Goal: Task Accomplishment & Management: Use online tool/utility

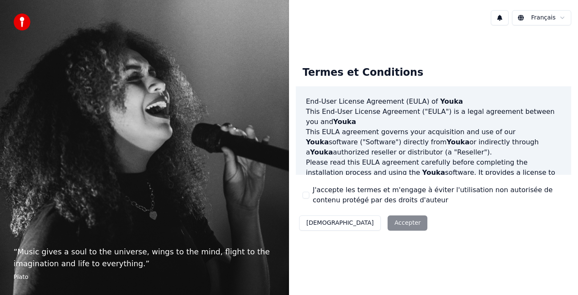
click at [306, 193] on button "J'accepte les termes et m'engage à éviter l'utilisation non autorisée de conten…" at bounding box center [306, 195] width 7 height 7
click at [388, 221] on button "Accepter" at bounding box center [408, 222] width 40 height 15
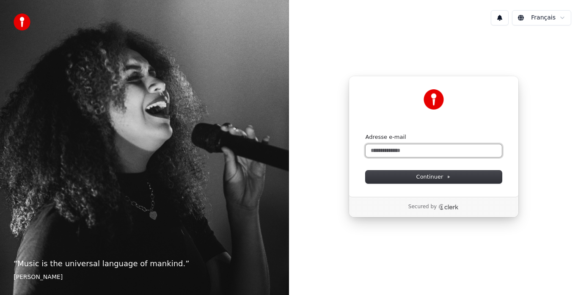
click at [418, 153] on input "Adresse e-mail" at bounding box center [434, 150] width 136 height 13
click at [435, 179] on span "Continuer" at bounding box center [433, 177] width 35 height 8
click at [420, 154] on input "**********" at bounding box center [434, 150] width 136 height 13
click at [418, 151] on input "**********" at bounding box center [434, 150] width 136 height 13
click at [435, 172] on button "Continuer" at bounding box center [434, 177] width 136 height 13
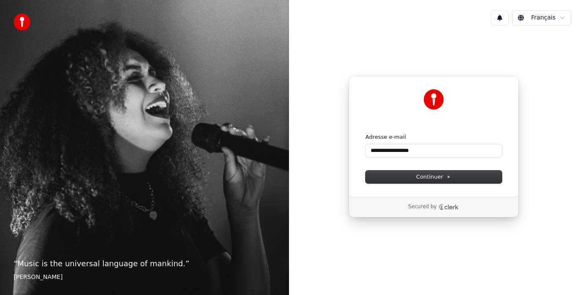
type input "**********"
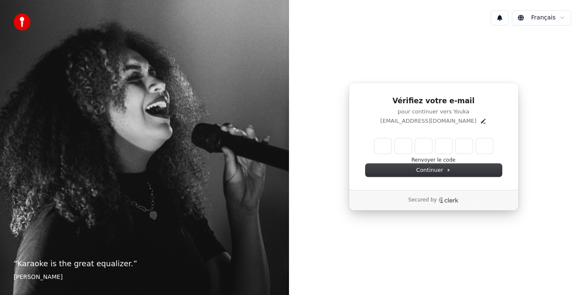
click at [382, 144] on input "Enter verification code" at bounding box center [434, 145] width 119 height 15
type input "******"
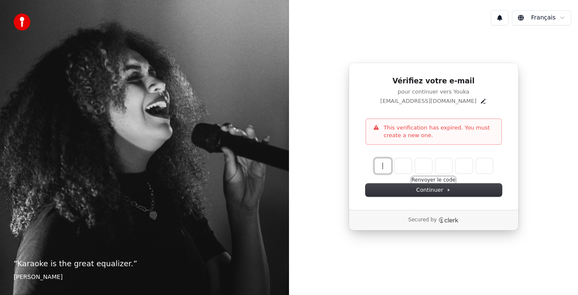
click at [417, 179] on button "Renvoyer le code" at bounding box center [434, 180] width 44 height 7
click at [379, 169] on input "Enter verification code" at bounding box center [442, 165] width 135 height 15
type input "******"
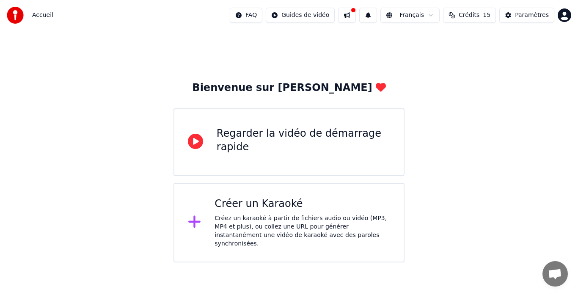
click at [198, 138] on icon at bounding box center [195, 141] width 15 height 15
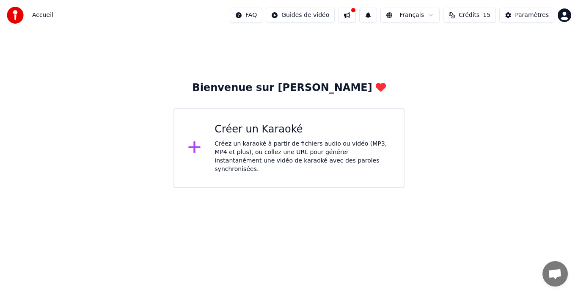
click at [243, 132] on div "Créer un Karaoké" at bounding box center [303, 130] width 176 height 14
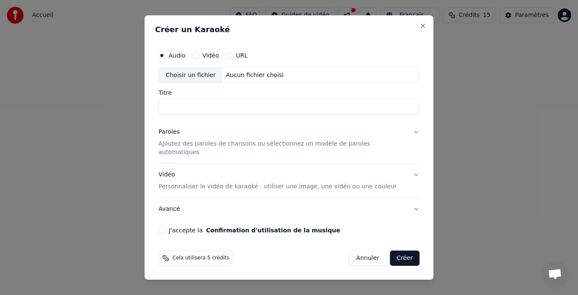
click at [199, 58] on button "Vidéo" at bounding box center [195, 55] width 7 height 7
click at [202, 80] on div "Choisir un fichier" at bounding box center [190, 75] width 63 height 15
type input "**********"
click at [229, 145] on p "Ajoutez des paroles de chansons ou sélectionnez un modèle de paroles automatiqu…" at bounding box center [283, 148] width 248 height 17
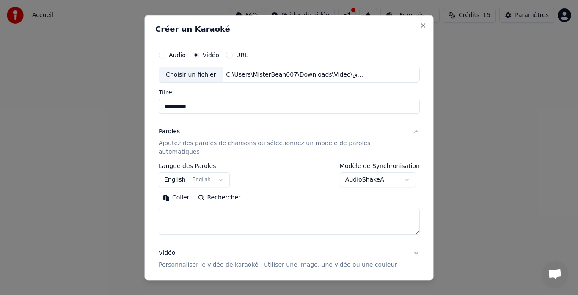
click at [221, 173] on button "English English" at bounding box center [194, 180] width 71 height 15
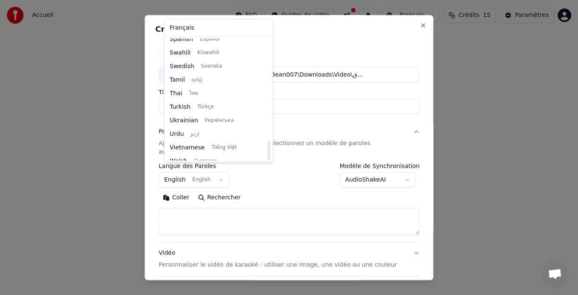
scroll to position [650, 0]
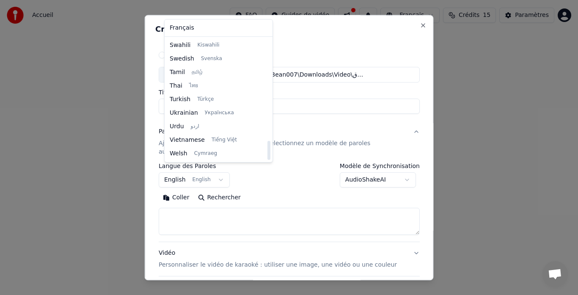
drag, startPoint x: 259, startPoint y: 60, endPoint x: 257, endPoint y: 154, distance: 94.0
click at [267, 154] on div at bounding box center [268, 150] width 3 height 19
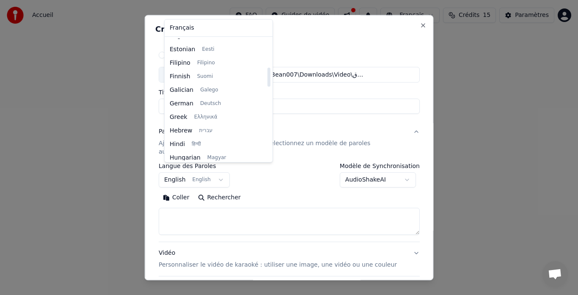
scroll to position [183, 0]
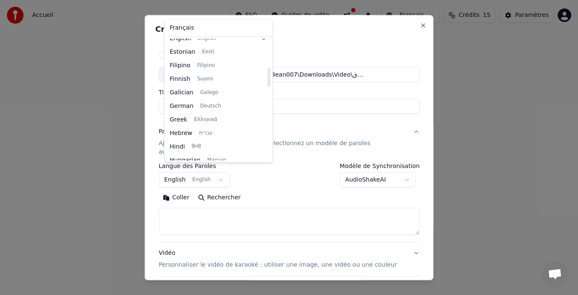
drag, startPoint x: 257, startPoint y: 154, endPoint x: 259, endPoint y: 81, distance: 73.2
click at [267, 81] on div at bounding box center [268, 77] width 3 height 19
drag, startPoint x: 259, startPoint y: 81, endPoint x: 263, endPoint y: 59, distance: 21.9
click at [267, 59] on div at bounding box center [268, 56] width 3 height 19
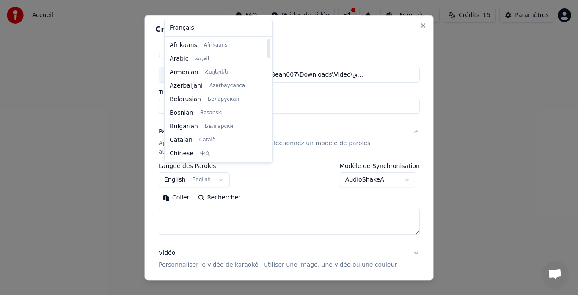
drag, startPoint x: 260, startPoint y: 58, endPoint x: 259, endPoint y: 50, distance: 8.6
click at [267, 50] on div at bounding box center [268, 48] width 3 height 19
select select "**"
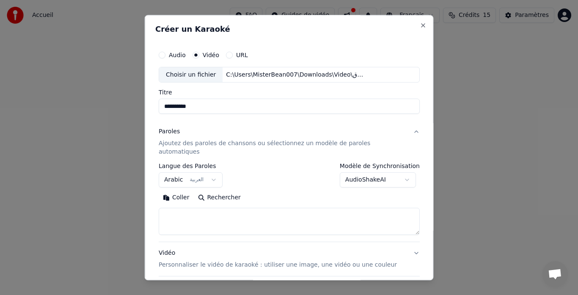
click at [250, 130] on div "Paroles Ajoutez des paroles de chansons ou sélectionnez un modèle de paroles au…" at bounding box center [283, 142] width 248 height 29
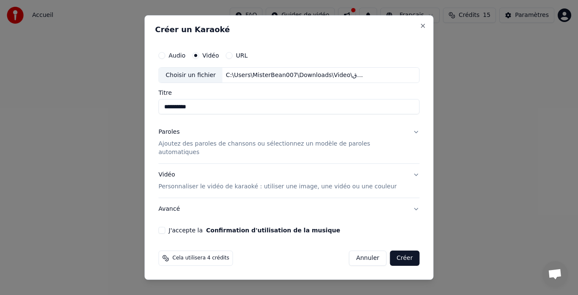
click at [243, 144] on p "Ajoutez des paroles de chansons ou sélectionnez un modèle de paroles automatiqu…" at bounding box center [283, 148] width 248 height 17
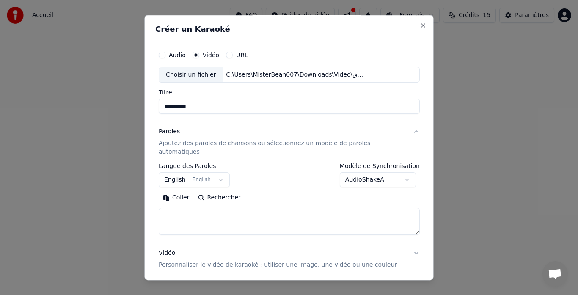
click at [221, 173] on button "English English" at bounding box center [194, 180] width 71 height 15
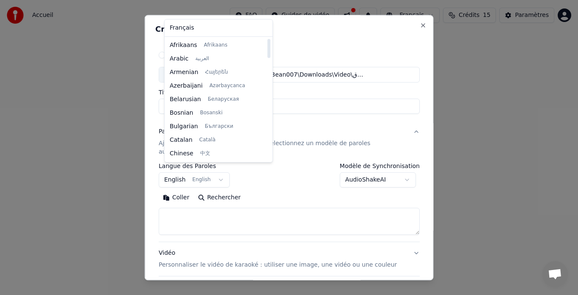
drag, startPoint x: 259, startPoint y: 49, endPoint x: 259, endPoint y: 39, distance: 10.6
click at [267, 39] on div at bounding box center [269, 100] width 4 height 122
select select "**"
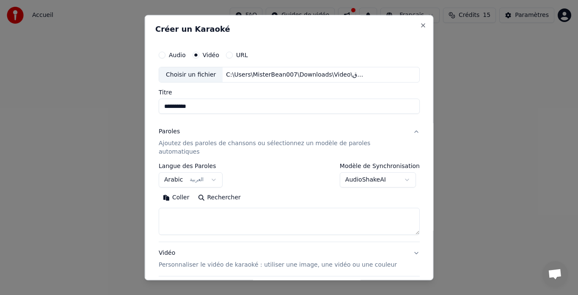
click at [361, 173] on button "AudioShakeAI" at bounding box center [377, 180] width 76 height 15
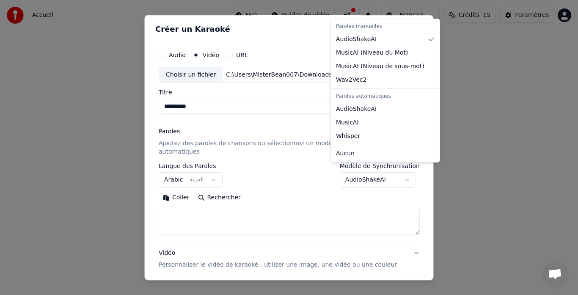
click at [362, 171] on div at bounding box center [289, 147] width 578 height 295
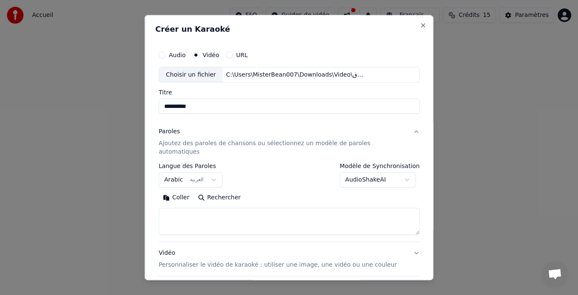
click at [204, 191] on button "Rechercher" at bounding box center [218, 198] width 51 height 14
type textarea "**********"
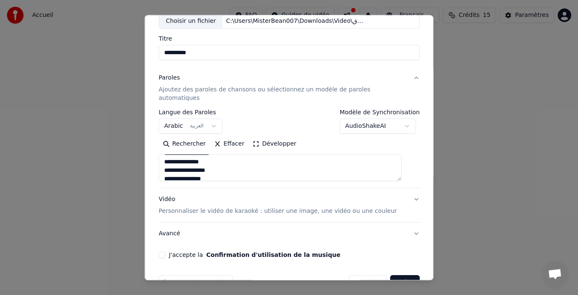
scroll to position [55, 0]
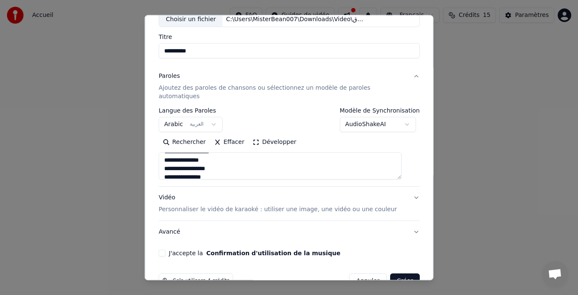
click at [336, 206] on p "Personnaliser le vidéo de karaoké : utiliser une image, une vidéo ou une couleur" at bounding box center [278, 210] width 238 height 8
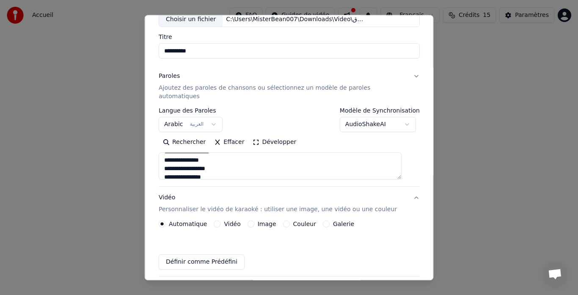
scroll to position [47, 0]
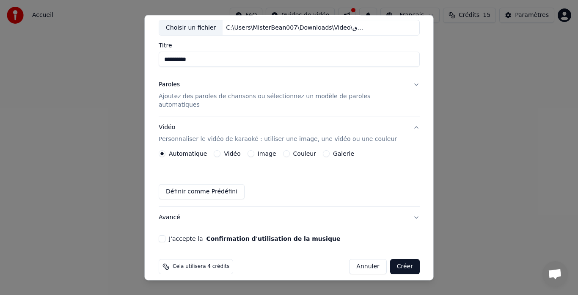
click at [212, 185] on button "Définir comme Prédéfini" at bounding box center [202, 192] width 86 height 15
click at [252, 151] on button "Image" at bounding box center [250, 154] width 7 height 7
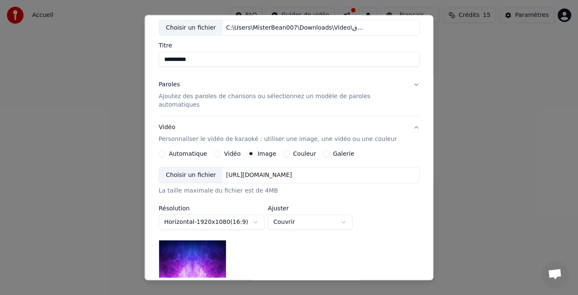
click at [325, 151] on button "Galerie" at bounding box center [325, 154] width 7 height 7
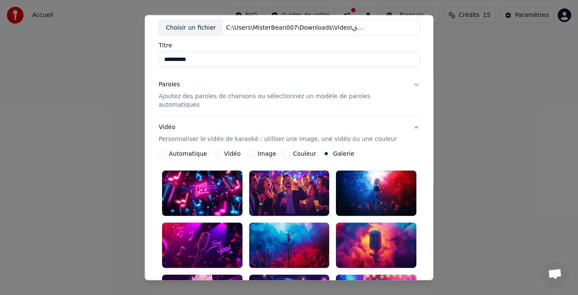
click at [165, 151] on button "Automatique" at bounding box center [162, 154] width 7 height 7
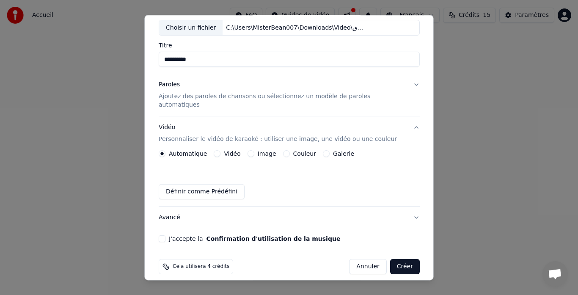
click at [190, 185] on button "Définir comme Prédéfini" at bounding box center [202, 192] width 86 height 15
click at [208, 209] on button "Avancé" at bounding box center [289, 218] width 261 height 22
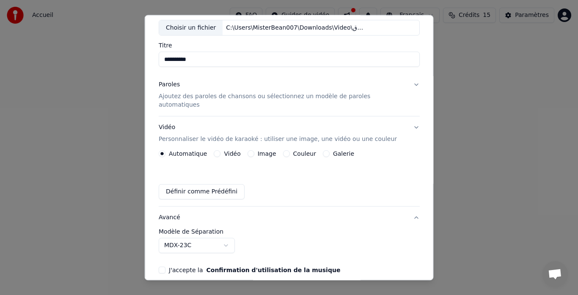
scroll to position [22, 0]
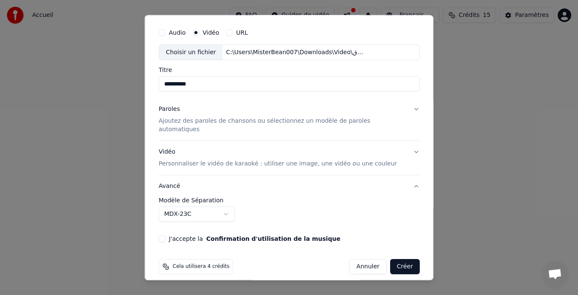
click at [229, 207] on button "MDX-23C" at bounding box center [197, 214] width 76 height 15
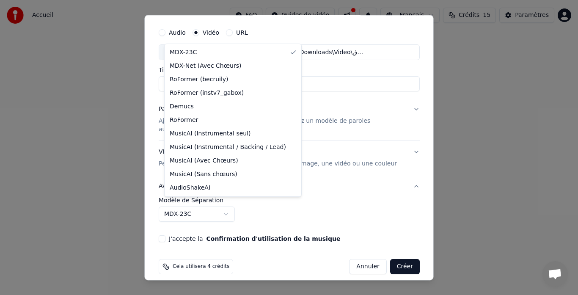
click at [229, 206] on div at bounding box center [289, 147] width 578 height 295
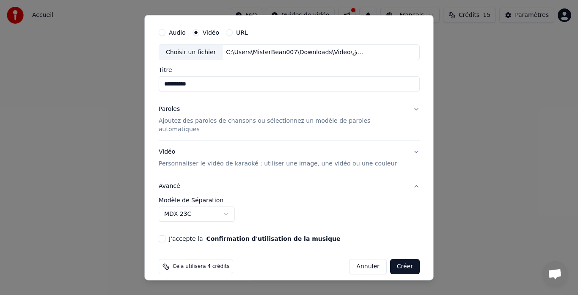
click at [165, 236] on button "J'accepte la Confirmation d'utilisation de la musique" at bounding box center [162, 239] width 7 height 7
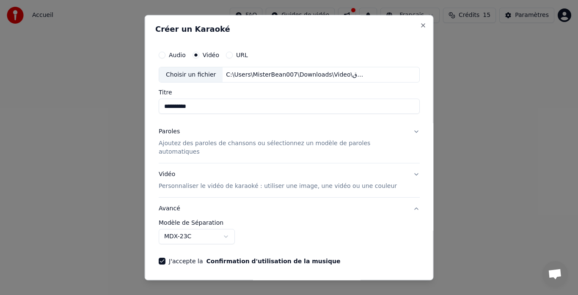
scroll to position [22, 0]
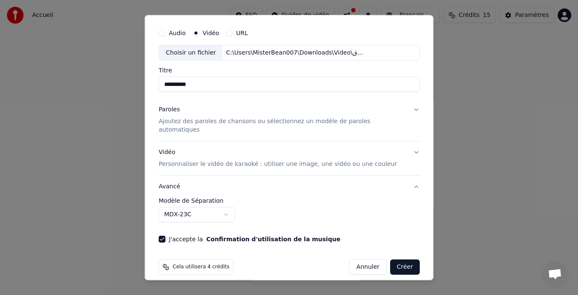
click at [395, 263] on button "Créer" at bounding box center [405, 267] width 30 height 15
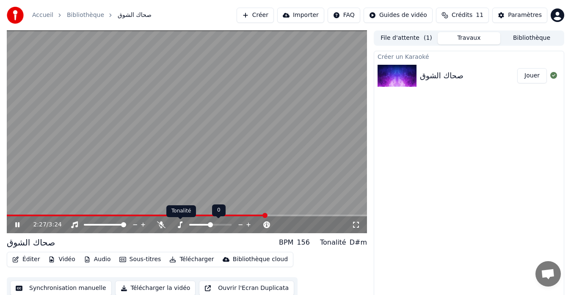
click at [179, 224] on icon at bounding box center [180, 224] width 8 height 7
click at [196, 224] on span at bounding box center [199, 225] width 21 height 2
click at [18, 214] on video at bounding box center [187, 131] width 360 height 203
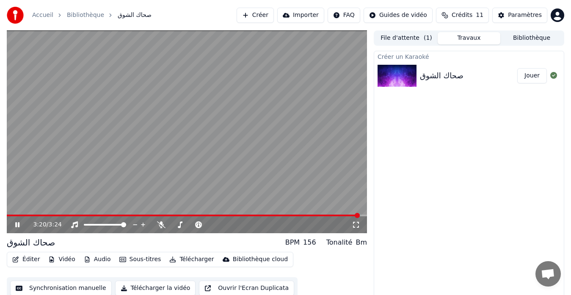
click at [23, 215] on span at bounding box center [183, 216] width 353 height 2
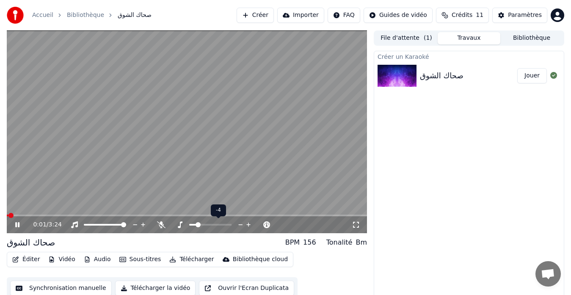
click at [194, 224] on span at bounding box center [192, 225] width 7 height 2
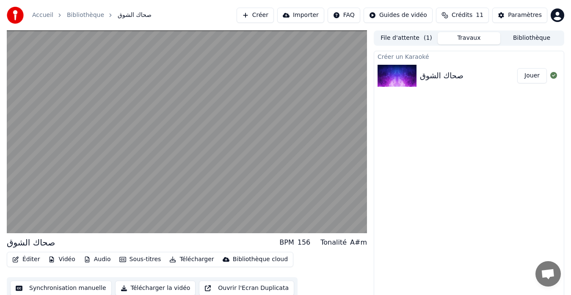
click at [169, 259] on icon "button" at bounding box center [172, 259] width 7 height 6
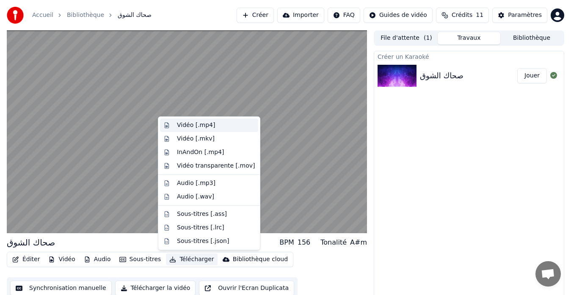
click at [189, 128] on div "Vidéo [.mp4]" at bounding box center [196, 125] width 38 height 8
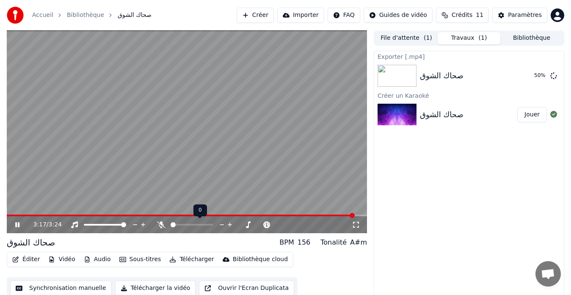
click at [171, 227] on span at bounding box center [173, 224] width 5 height 5
click at [27, 256] on button "Éditer" at bounding box center [26, 260] width 34 height 12
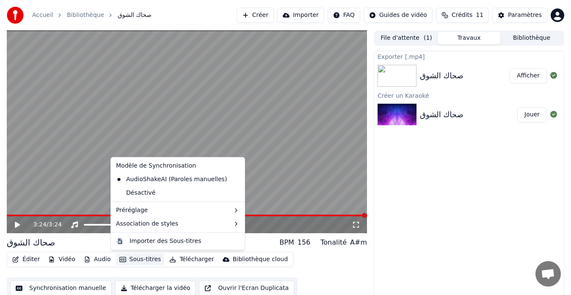
click at [100, 104] on video at bounding box center [187, 131] width 360 height 203
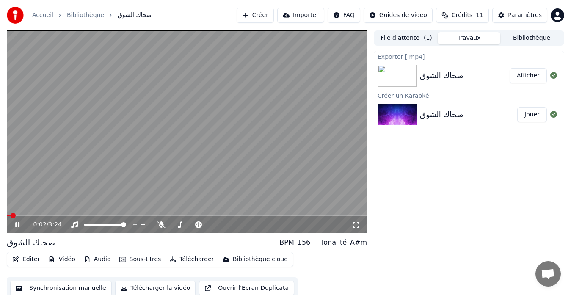
click at [103, 121] on video at bounding box center [187, 131] width 360 height 203
click at [522, 75] on button "Afficher" at bounding box center [528, 75] width 37 height 15
click at [523, 16] on div "Paramètres" at bounding box center [525, 15] width 34 height 8
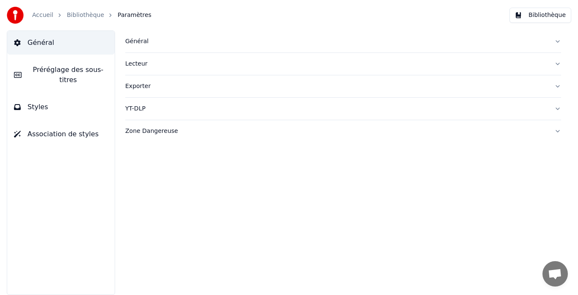
click at [83, 69] on span "Préréglage des sous-titres" at bounding box center [68, 75] width 80 height 20
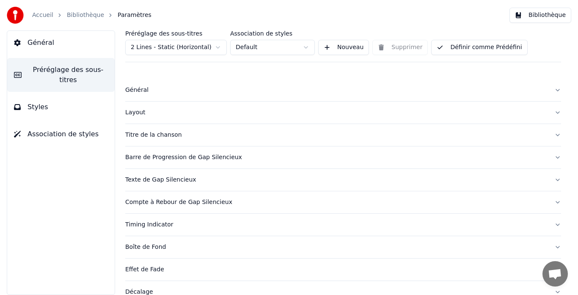
click at [167, 134] on div "Titre de la chanson" at bounding box center [336, 135] width 422 height 8
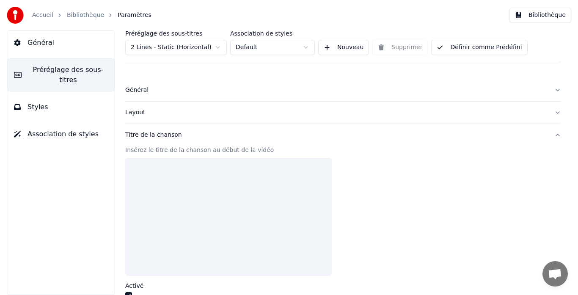
click at [164, 171] on div at bounding box center [228, 217] width 207 height 118
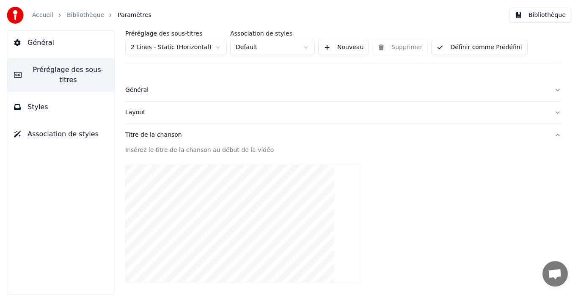
click at [271, 194] on video at bounding box center [242, 224] width 235 height 118
click at [267, 217] on video at bounding box center [242, 224] width 235 height 118
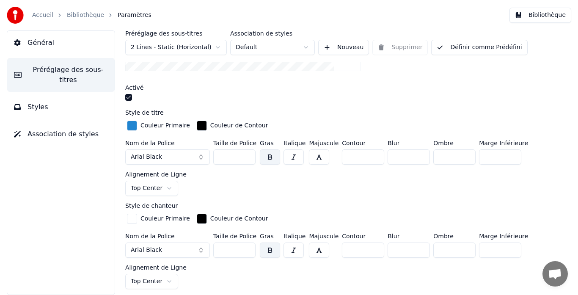
scroll to position [219, 0]
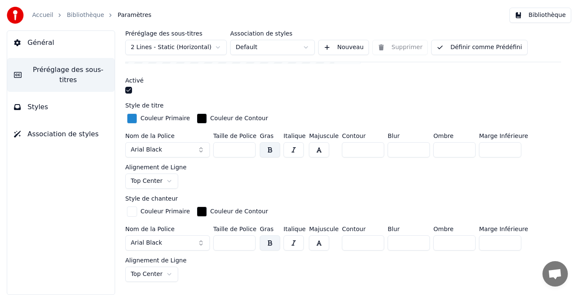
click at [202, 150] on button "Arial Black" at bounding box center [167, 149] width 85 height 15
click at [162, 151] on button "Arial Black" at bounding box center [167, 149] width 85 height 15
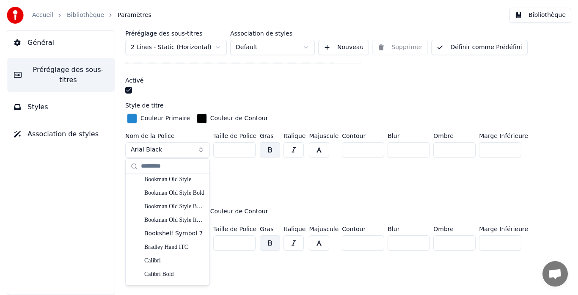
scroll to position [247, 0]
click at [164, 245] on div "Calibri" at bounding box center [174, 247] width 60 height 8
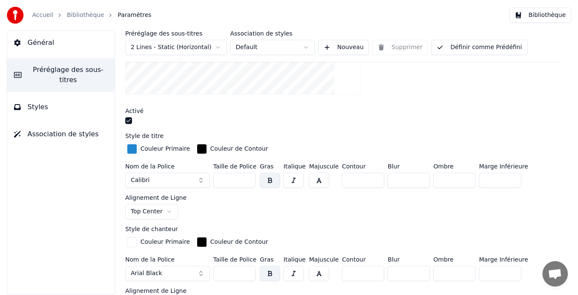
scroll to position [0, 0]
